Goal: Task Accomplishment & Management: Manage account settings

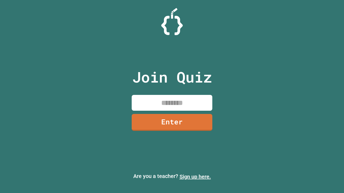
click at [195, 177] on link "Sign up here." at bounding box center [194, 177] width 31 height 6
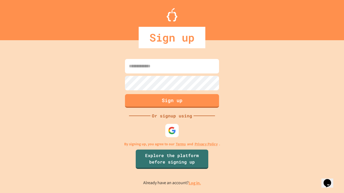
click at [195, 183] on link "Log in." at bounding box center [195, 183] width 12 height 6
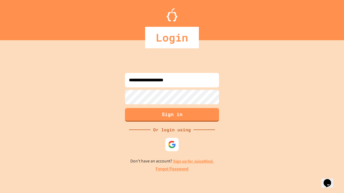
type input "**********"
